Goal: Transaction & Acquisition: Purchase product/service

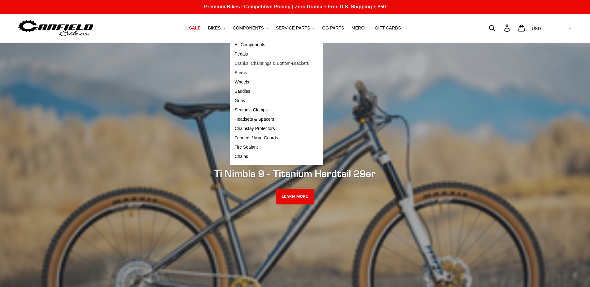
click at [252, 63] on span "Cranks, Chainrings & Bottom-Brackets" at bounding box center [272, 63] width 74 height 5
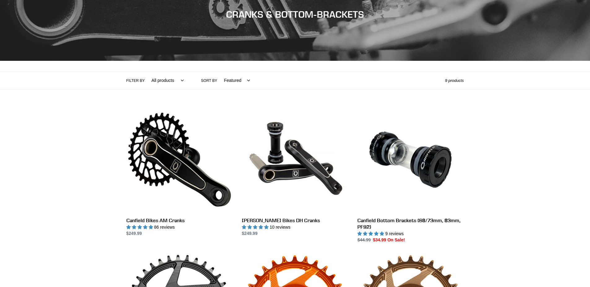
scroll to position [93, 0]
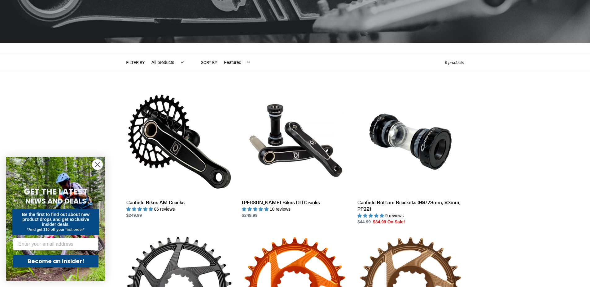
click at [97, 163] on circle "Close dialog" at bounding box center [97, 164] width 10 height 10
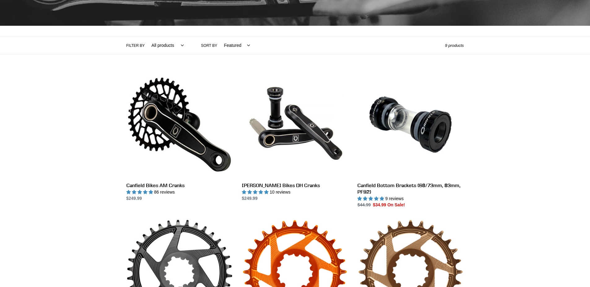
scroll to position [155, 0]
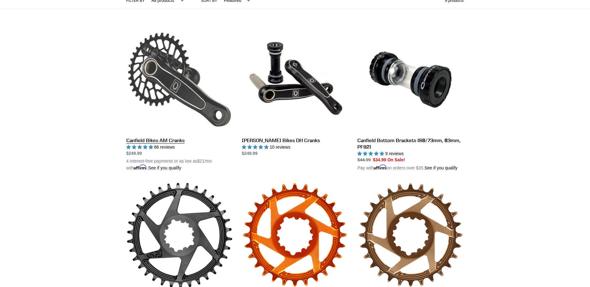
click at [164, 101] on link "Canfield Bikes AM Cranks" at bounding box center [179, 98] width 106 height 145
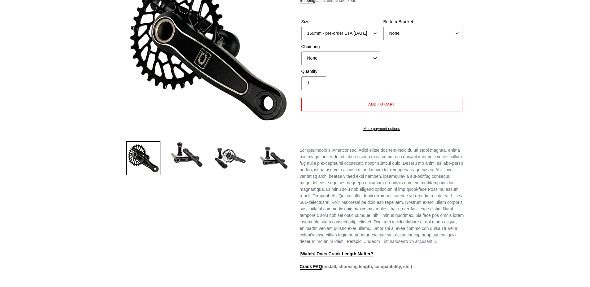
select select "highest-rating"
click at [335, 36] on select "150mm - pre-order ETA 9/30/25 155mm - pre-order ETA 9/30/25 160mm - pre-order E…" at bounding box center [341, 34] width 79 height 14
click at [302, 34] on select "150mm - pre-order ETA 9/30/25 155mm - pre-order ETA 9/30/25 160mm - pre-order E…" at bounding box center [341, 34] width 79 height 14
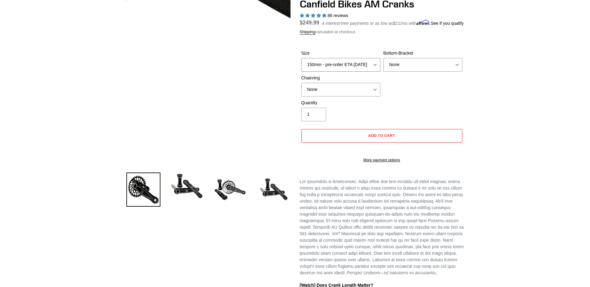
scroll to position [62, 0]
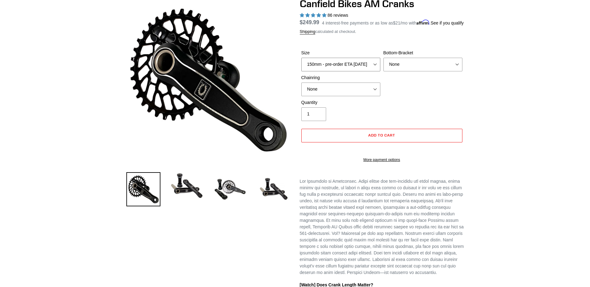
click at [378, 71] on select "150mm - pre-order ETA 9/30/25 155mm - pre-order ETA 9/30/25 160mm - pre-order E…" at bounding box center [341, 65] width 79 height 14
select select "160mm - pre-order ETA 9/30/25"
click at [302, 65] on select "150mm - pre-order ETA 9/30/25 155mm - pre-order ETA 9/30/25 160mm - pre-order E…" at bounding box center [341, 65] width 79 height 14
click at [376, 93] on select "None 30t Round (Boost 148) 30t Oval (Boost 148) 32t Round (Boost 148) 32t Oval …" at bounding box center [341, 89] width 79 height 14
drag, startPoint x: 433, startPoint y: 102, endPoint x: 439, endPoint y: 101, distance: 5.3
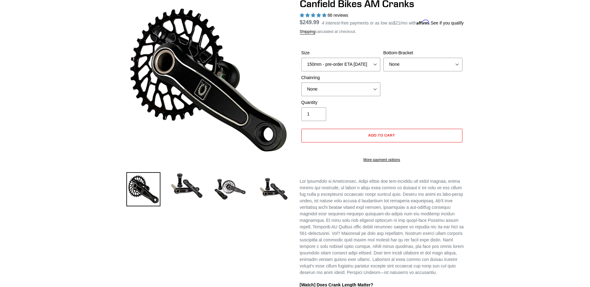
click at [439, 99] on div "Size 150mm - pre-order ETA 9/30/25 155mm - pre-order ETA 9/30/25 160mm - pre-or…" at bounding box center [382, 75] width 164 height 50
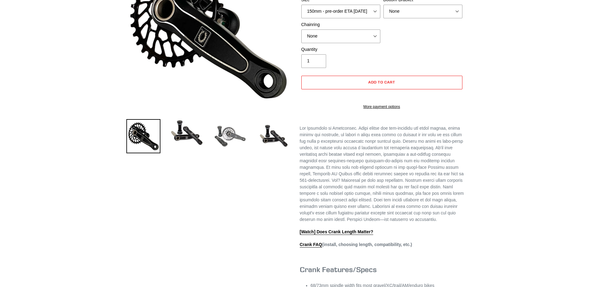
scroll to position [62, 0]
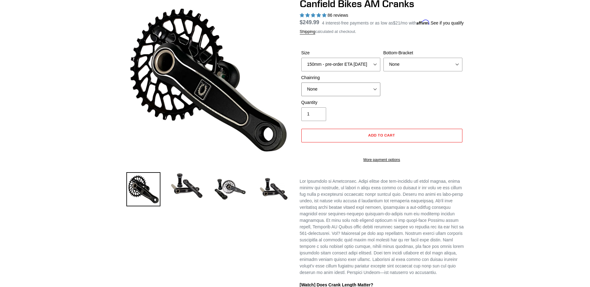
click at [332, 96] on select "None 30t Round (Boost 148) 30t Oval (Boost 148) 32t Round (Boost 148) 32t Oval …" at bounding box center [341, 89] width 79 height 14
click at [502, 122] on div "Previous slide" at bounding box center [295, 234] width 590 height 472
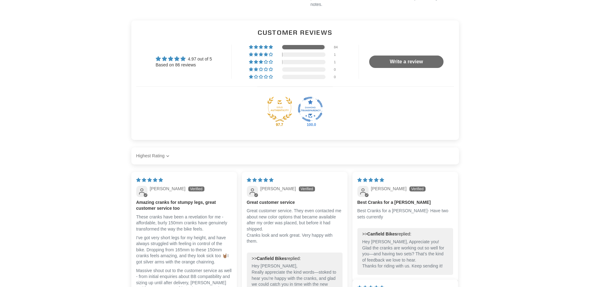
scroll to position [465, 0]
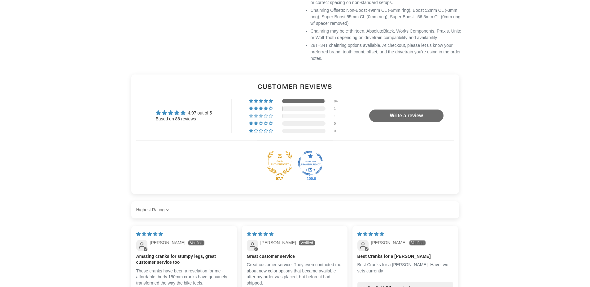
click at [306, 118] on div at bounding box center [303, 116] width 43 height 4
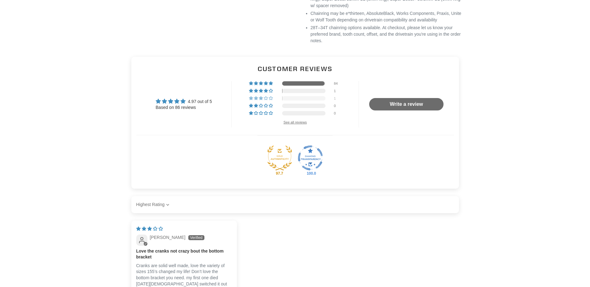
scroll to position [469, 0]
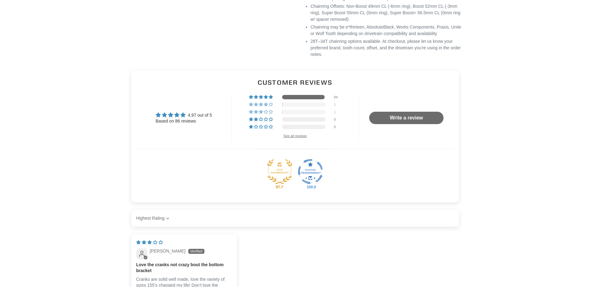
click at [316, 107] on div at bounding box center [303, 104] width 43 height 4
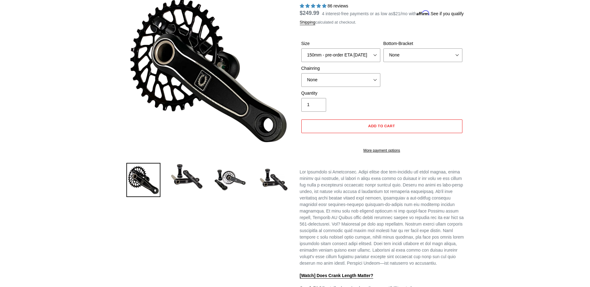
scroll to position [0, 0]
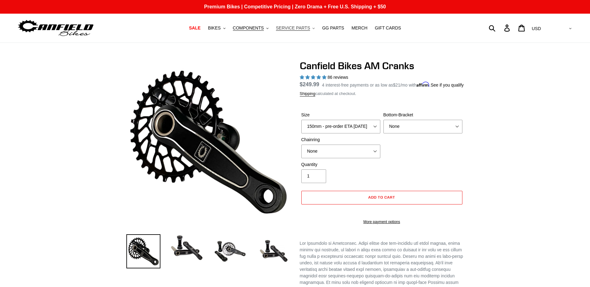
click at [292, 27] on span "SERVICE PARTS" at bounding box center [293, 27] width 34 height 5
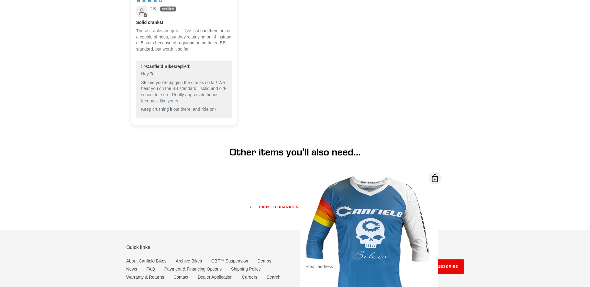
scroll to position [786, 0]
